Goal: Check status: Check status

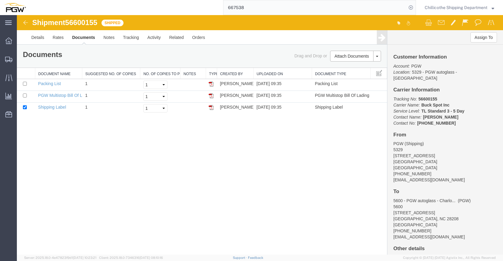
click at [253, 11] on input "667538" at bounding box center [315, 7] width 183 height 14
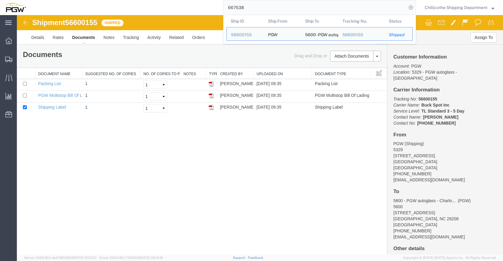
click at [253, 11] on input "667538" at bounding box center [315, 7] width 183 height 14
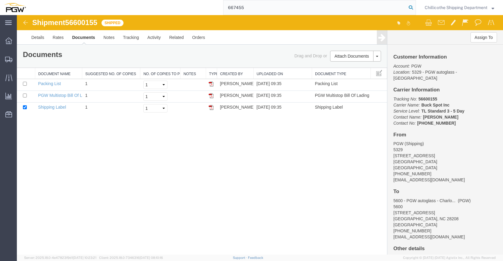
type input "667455"
click at [408, 6] on icon at bounding box center [411, 7] width 8 height 8
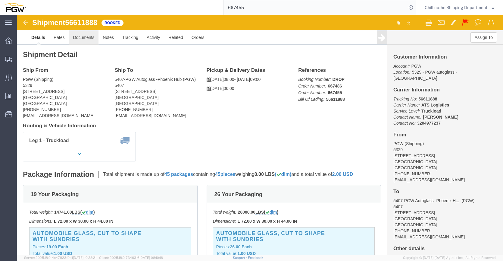
click link "Documents"
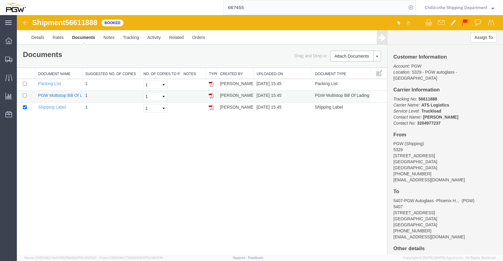
click at [43, 95] on link "PGW Multistop Bill Of Lading" at bounding box center [65, 95] width 55 height 5
